Goal: Transaction & Acquisition: Book appointment/travel/reservation

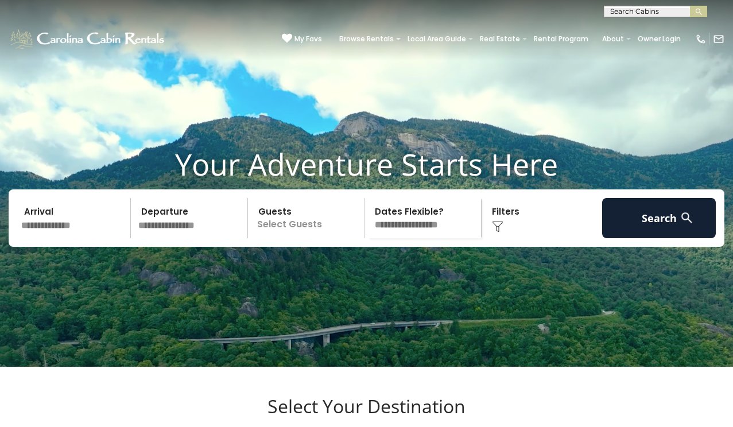
click at [627, 10] on input "text" at bounding box center [655, 13] width 101 height 11
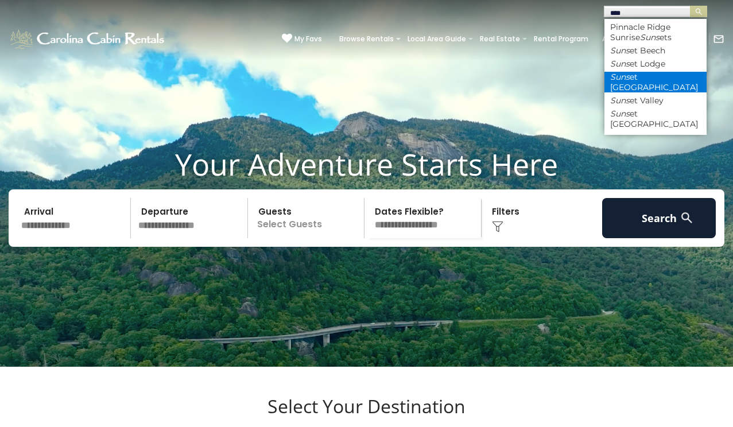
type input "****"
click at [641, 78] on li "Suns et Ridge Hideaway" at bounding box center [656, 82] width 102 height 21
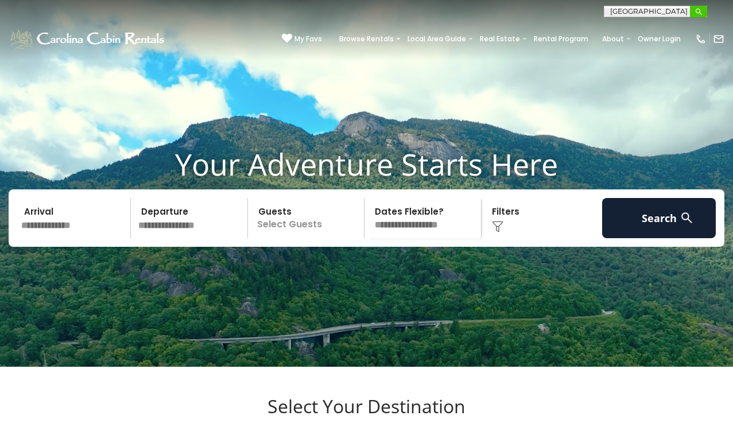
click at [696, 10] on img "submit" at bounding box center [699, 11] width 9 height 9
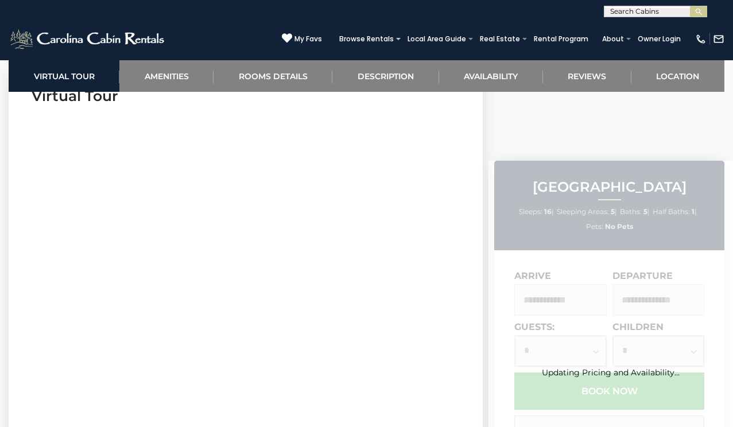
scroll to position [489, 0]
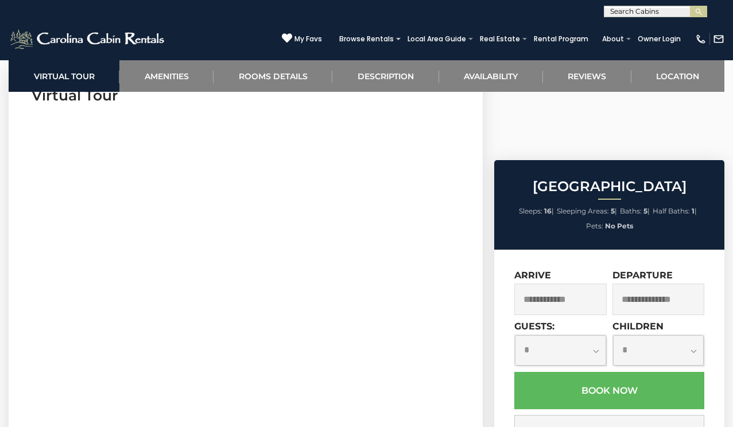
click at [579, 284] on input "text" at bounding box center [561, 300] width 92 height 32
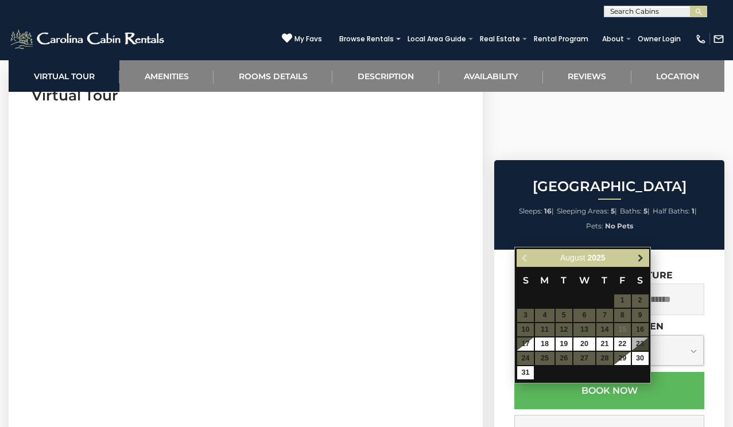
click at [639, 254] on span "Next" at bounding box center [640, 257] width 9 height 9
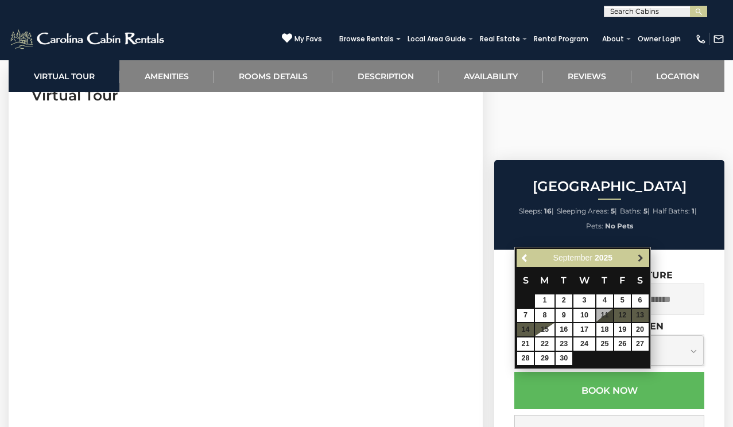
click at [638, 252] on link "Next" at bounding box center [640, 258] width 14 height 14
